Goal: Check status: Check status

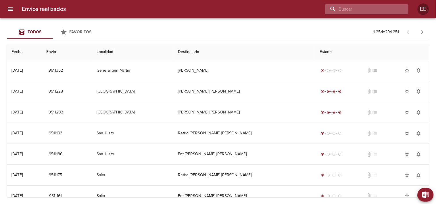
click at [385, 11] on input "buscar" at bounding box center [362, 9] width 74 height 10
paste input "[PERSON_NAME]"
type input "[PERSON_NAME]"
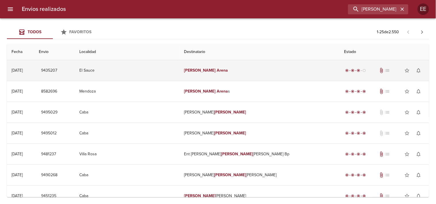
click at [230, 71] on td "[PERSON_NAME]" at bounding box center [259, 70] width 160 height 21
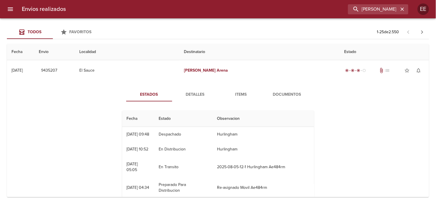
click at [200, 96] on span "Detalles" at bounding box center [194, 94] width 39 height 7
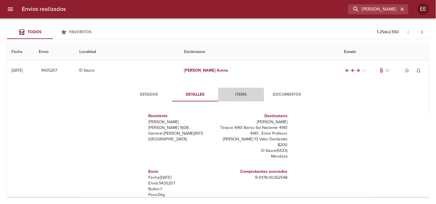
click at [234, 92] on span "Items" at bounding box center [240, 94] width 39 height 7
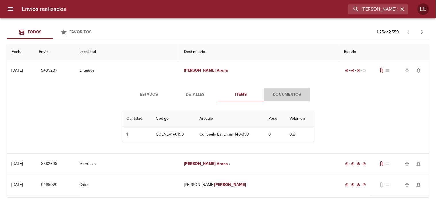
click at [282, 92] on span "Documentos" at bounding box center [286, 94] width 39 height 7
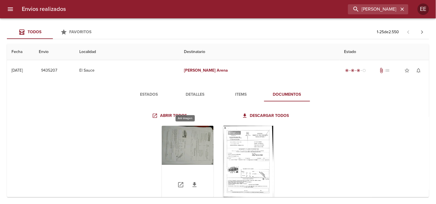
click at [191, 141] on div "Tabla de envíos del cliente" at bounding box center [188, 162] width 52 height 72
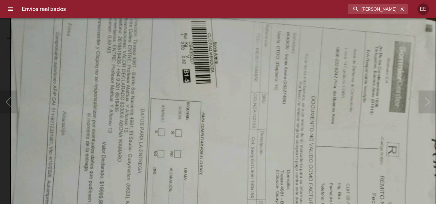
click at [257, 156] on img "Lightbox" at bounding box center [223, 146] width 426 height 319
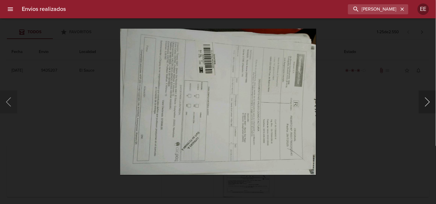
click at [423, 103] on button "Siguiente" at bounding box center [426, 102] width 17 height 23
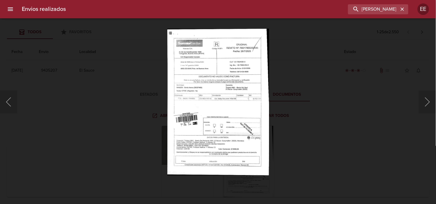
click at [322, 127] on div "Lightbox" at bounding box center [218, 102] width 436 height 204
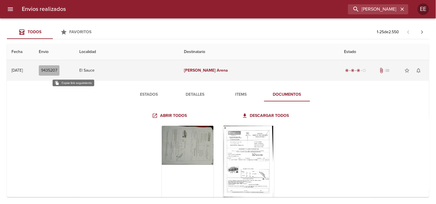
click at [57, 69] on span "9435207" at bounding box center [49, 70] width 16 height 7
